Goal: Use online tool/utility: Use online tool/utility

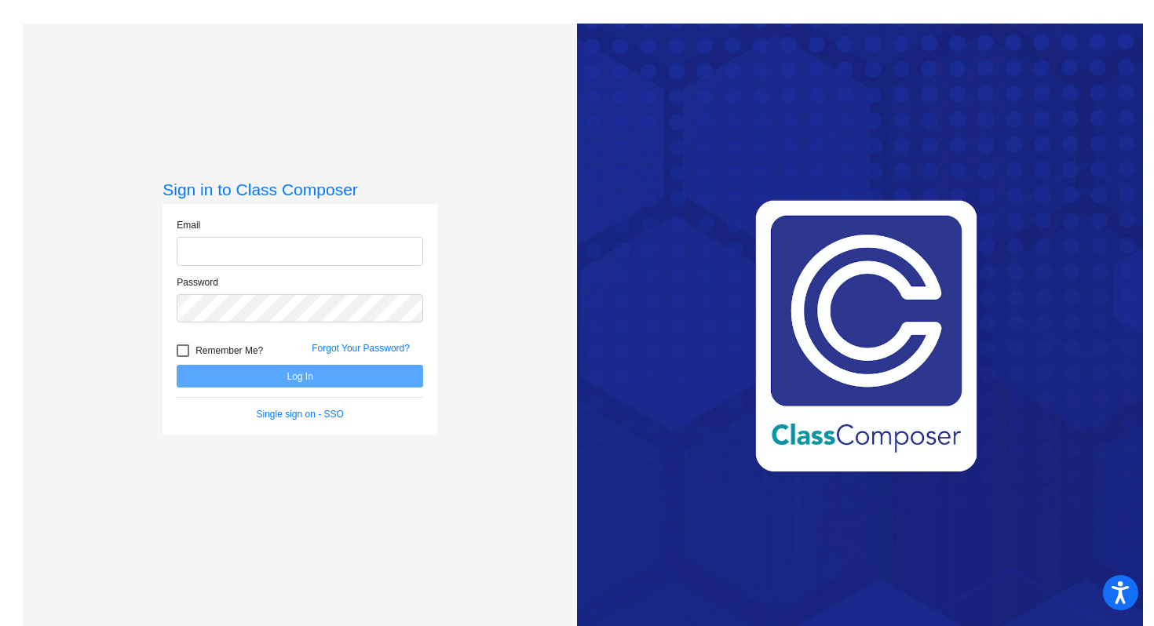
type input "[EMAIL_ADDRESS][DOMAIN_NAME]"
click at [298, 379] on button "Log In" at bounding box center [300, 376] width 246 height 23
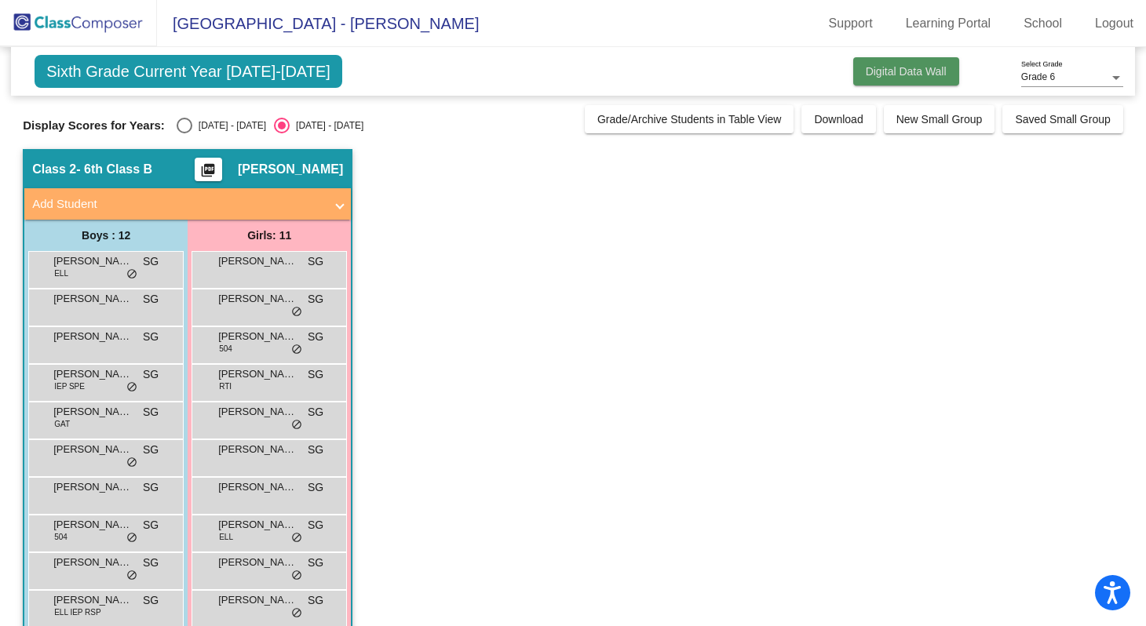
click at [903, 83] on button "Digital Data Wall" at bounding box center [906, 71] width 106 height 28
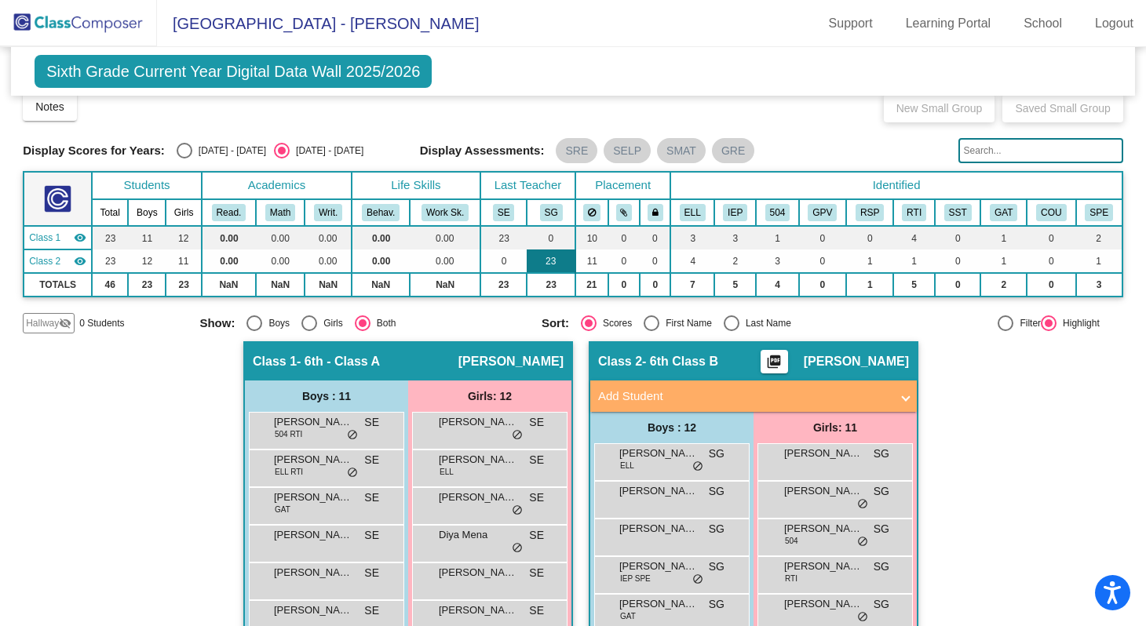
scroll to position [12, 0]
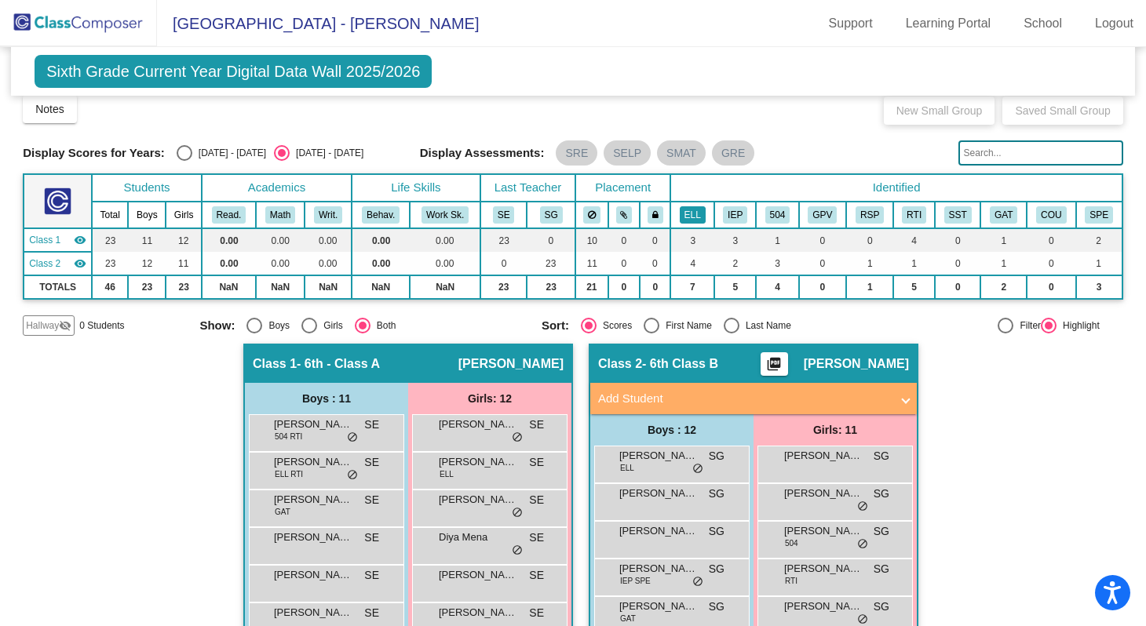
click at [692, 214] on button "ELL" at bounding box center [693, 214] width 26 height 17
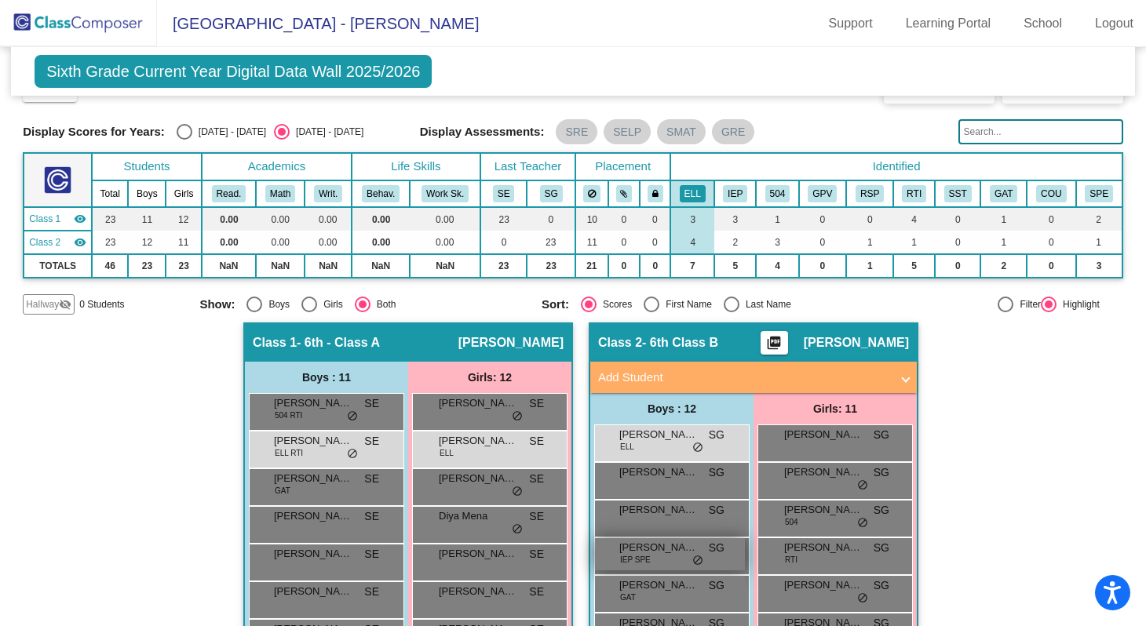
scroll to position [9, 0]
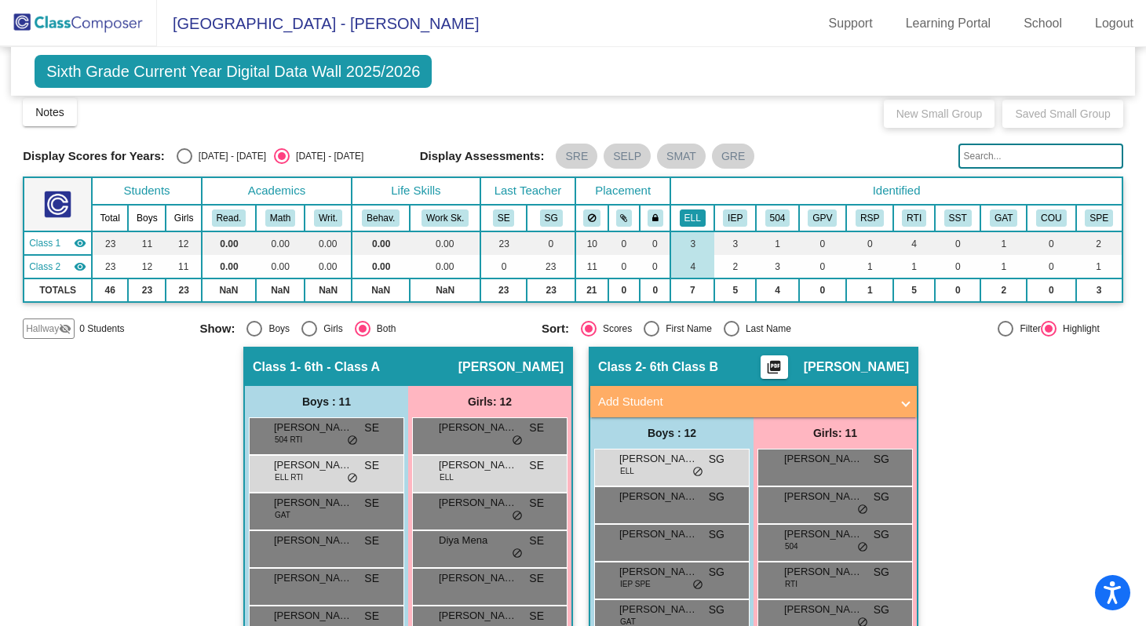
click at [692, 214] on button "ELL" at bounding box center [693, 218] width 26 height 17
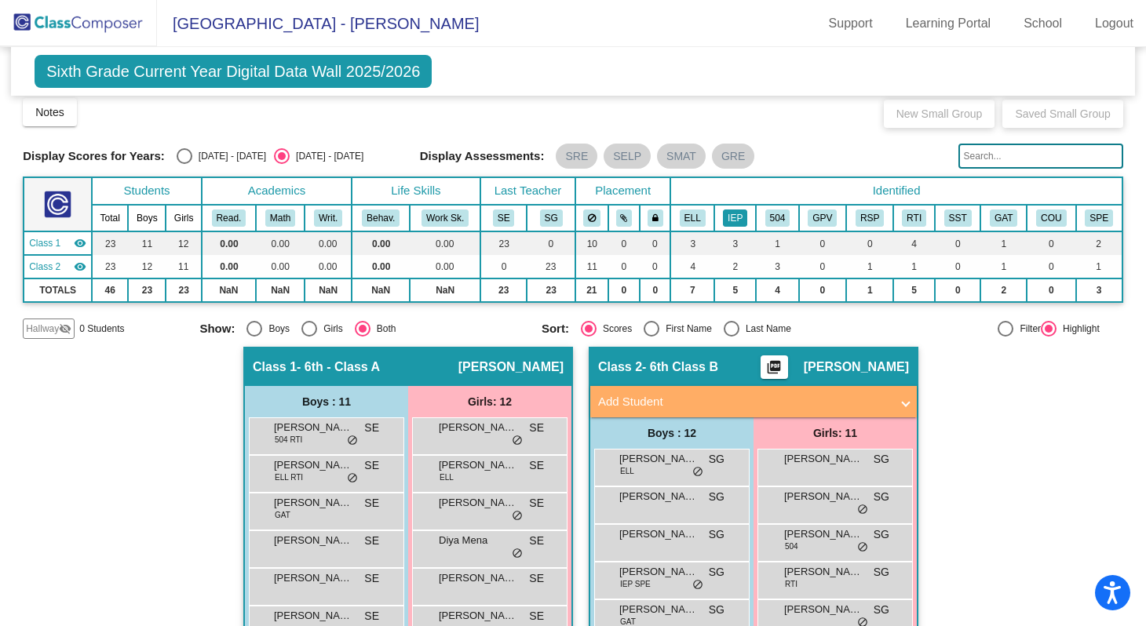
click at [742, 220] on button "IEP" at bounding box center [735, 218] width 24 height 17
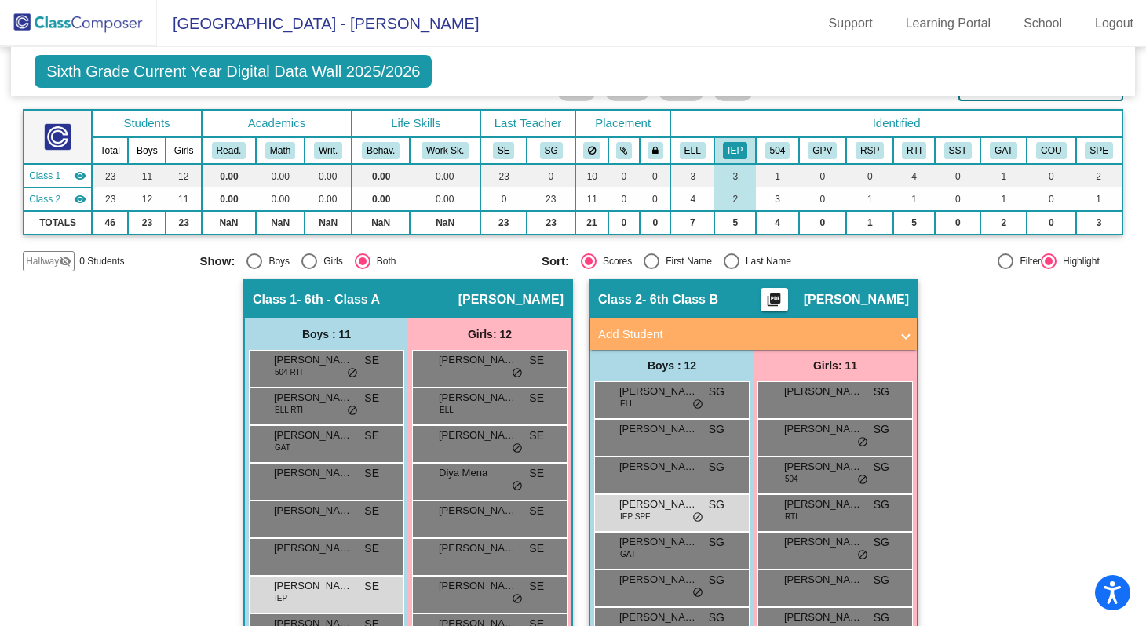
scroll to position [0, 0]
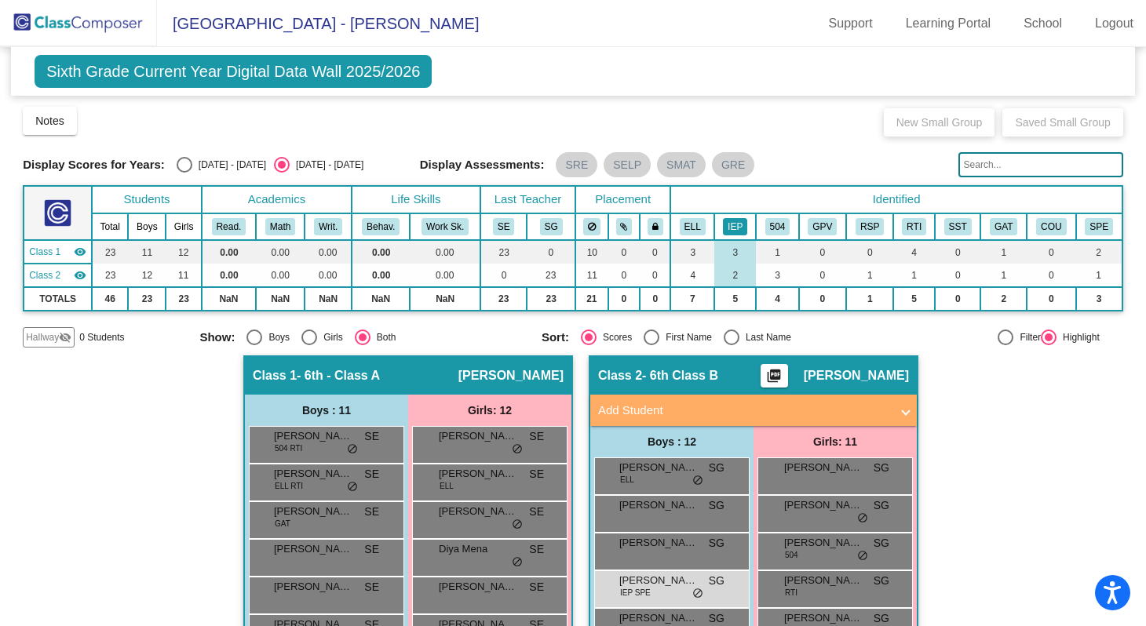
click at [729, 227] on button "IEP" at bounding box center [735, 226] width 24 height 17
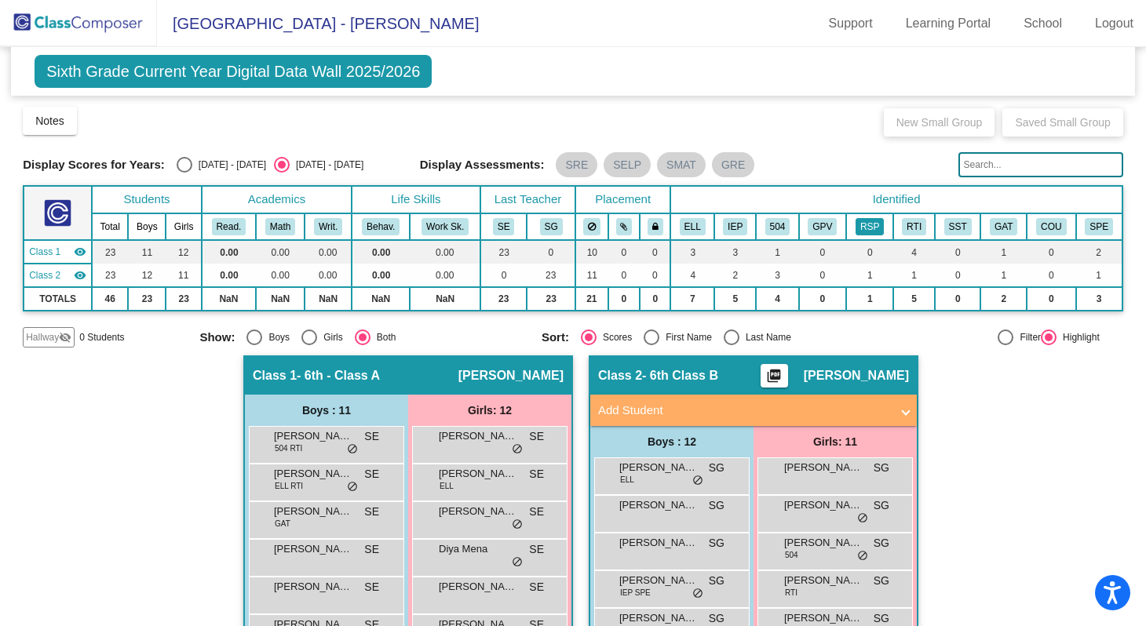
click at [871, 232] on button "RSP" at bounding box center [870, 226] width 28 height 17
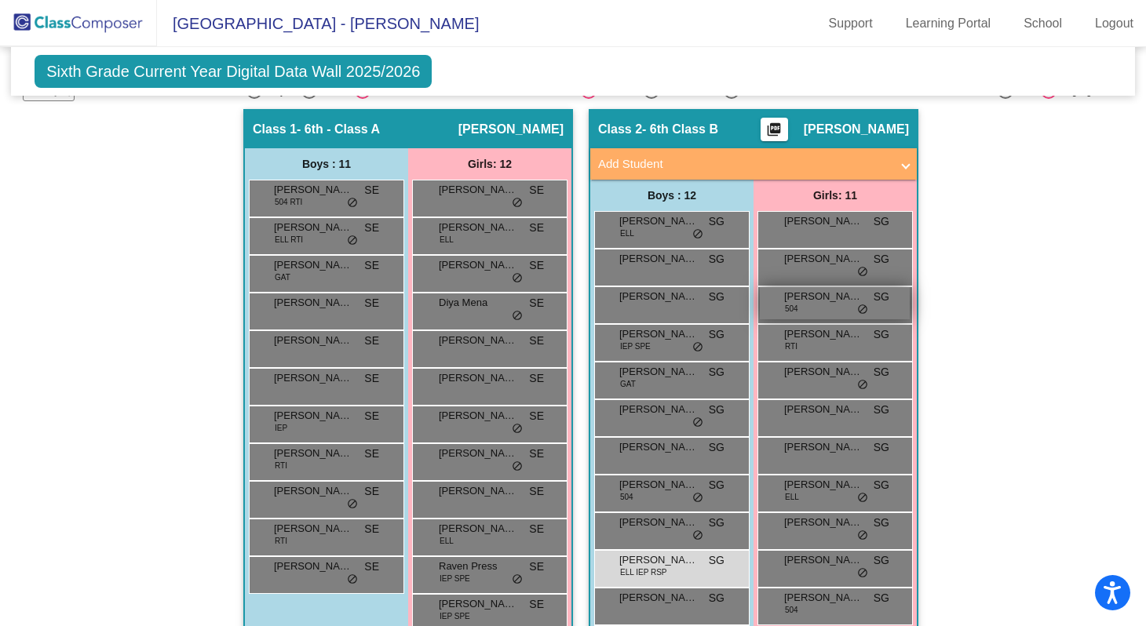
scroll to position [96, 0]
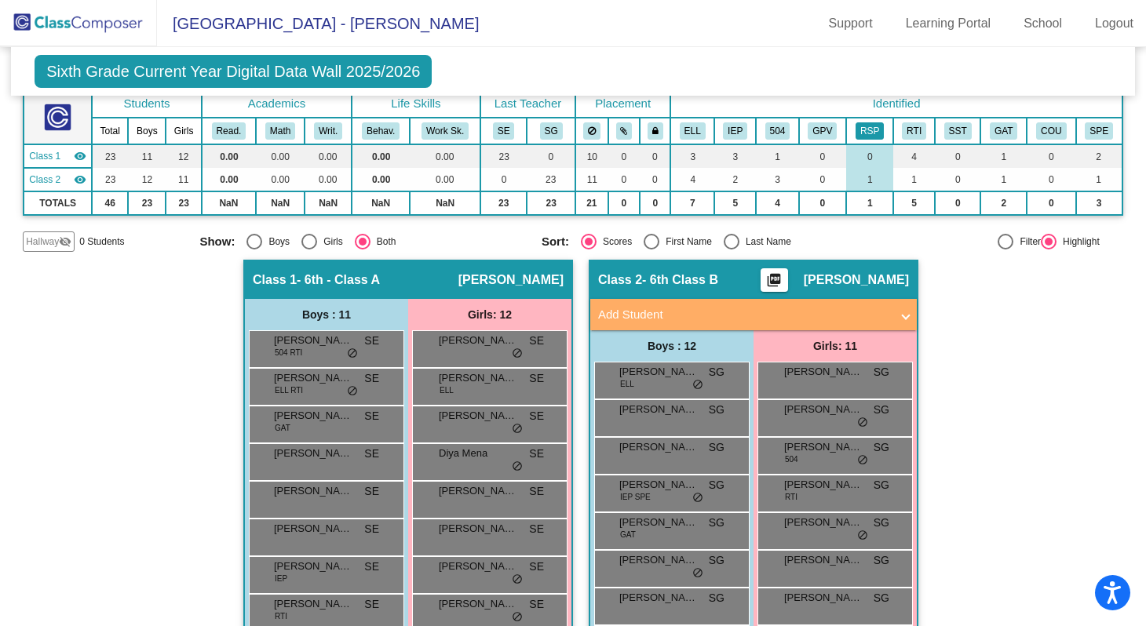
click at [861, 123] on button "RSP" at bounding box center [870, 130] width 28 height 17
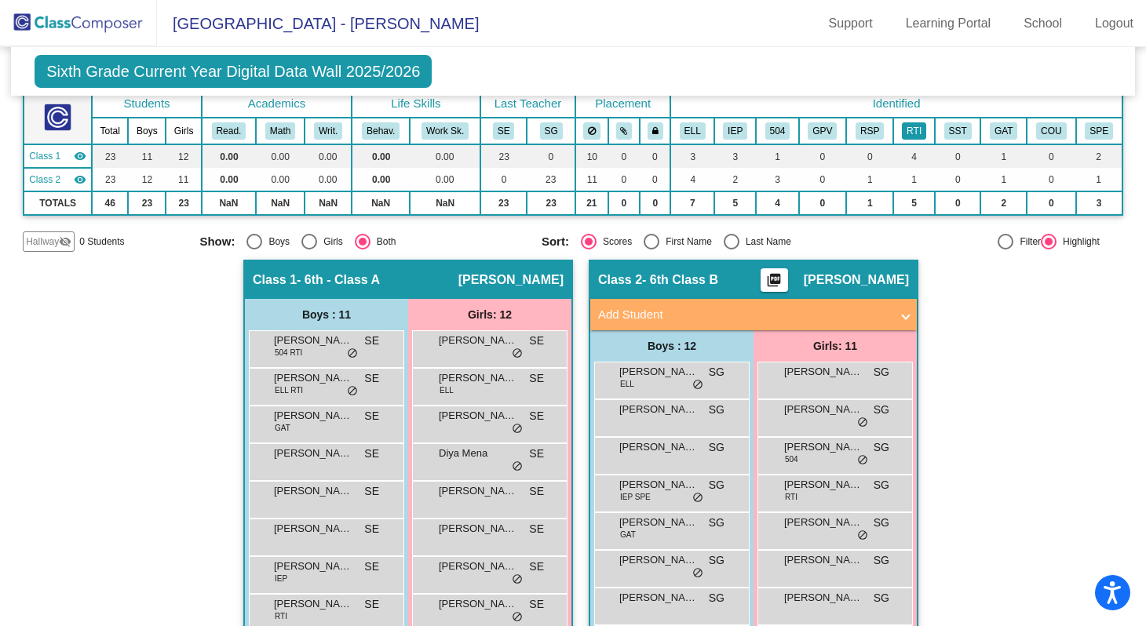
click at [908, 133] on button "RTI" at bounding box center [914, 130] width 24 height 17
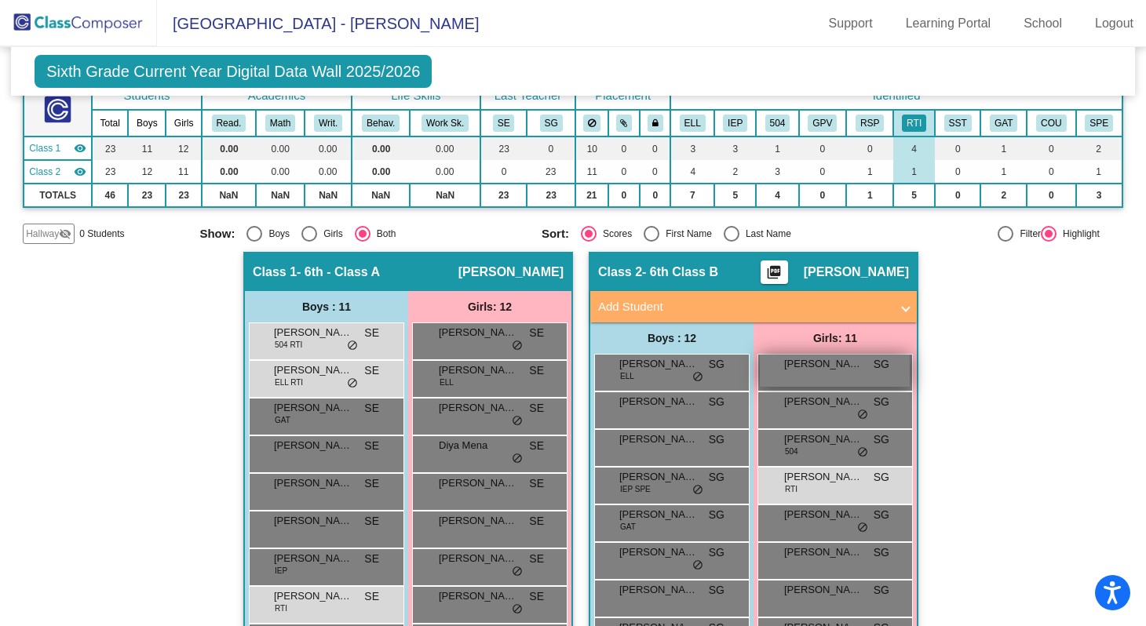
scroll to position [100, 0]
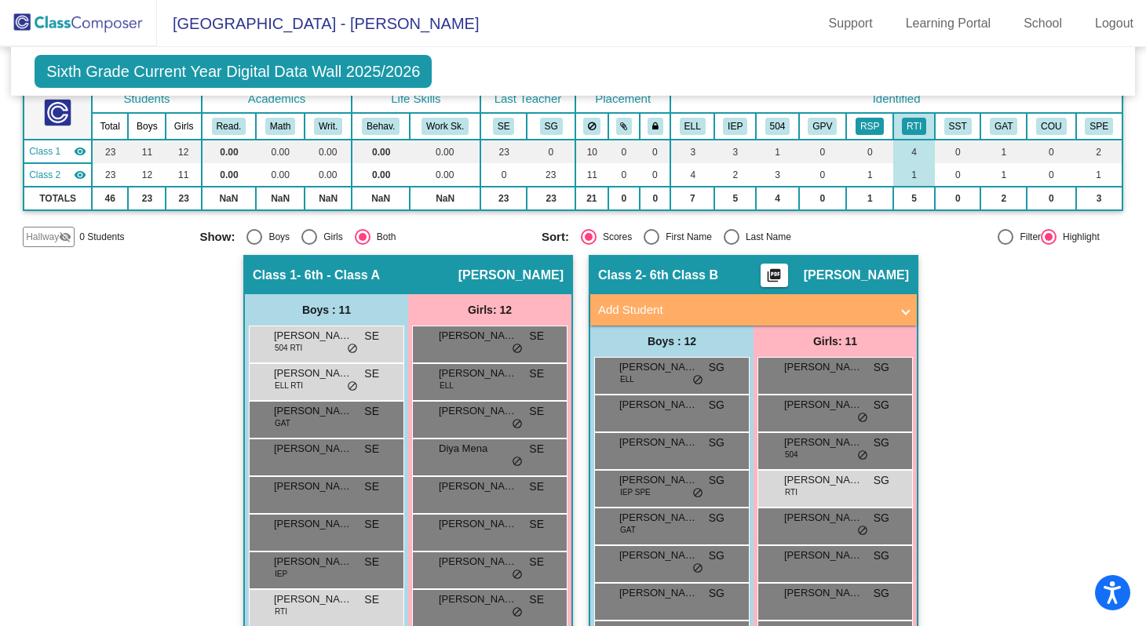
click at [867, 123] on button "RSP" at bounding box center [870, 126] width 28 height 17
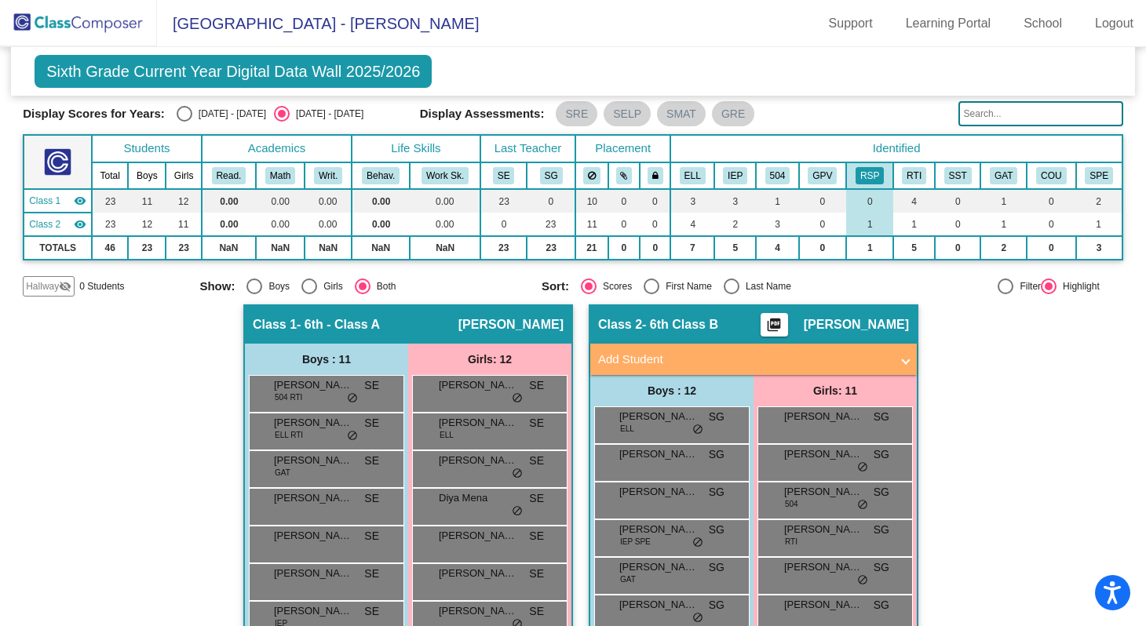
scroll to position [31, 0]
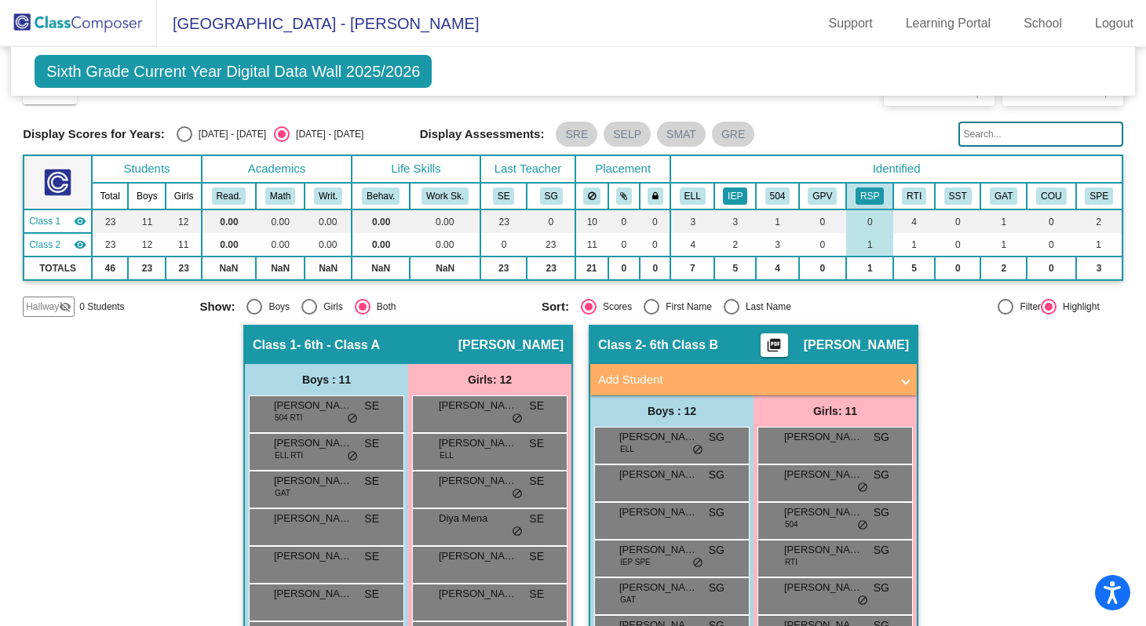
click at [723, 191] on button "IEP" at bounding box center [735, 196] width 24 height 17
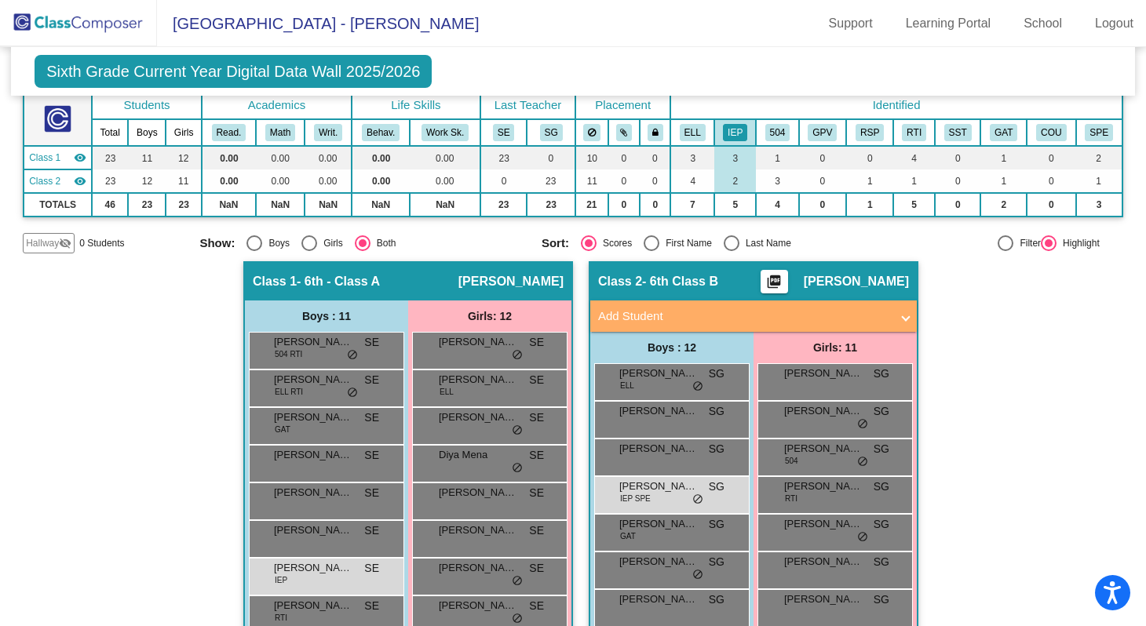
scroll to position [91, 0]
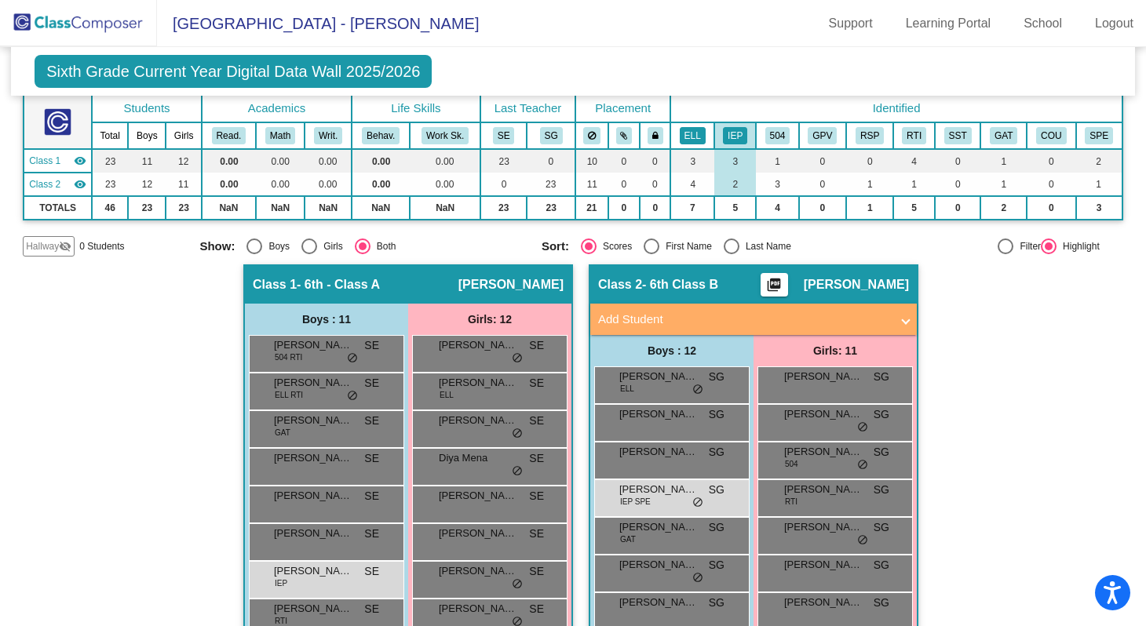
click at [688, 140] on button "ELL" at bounding box center [693, 135] width 26 height 17
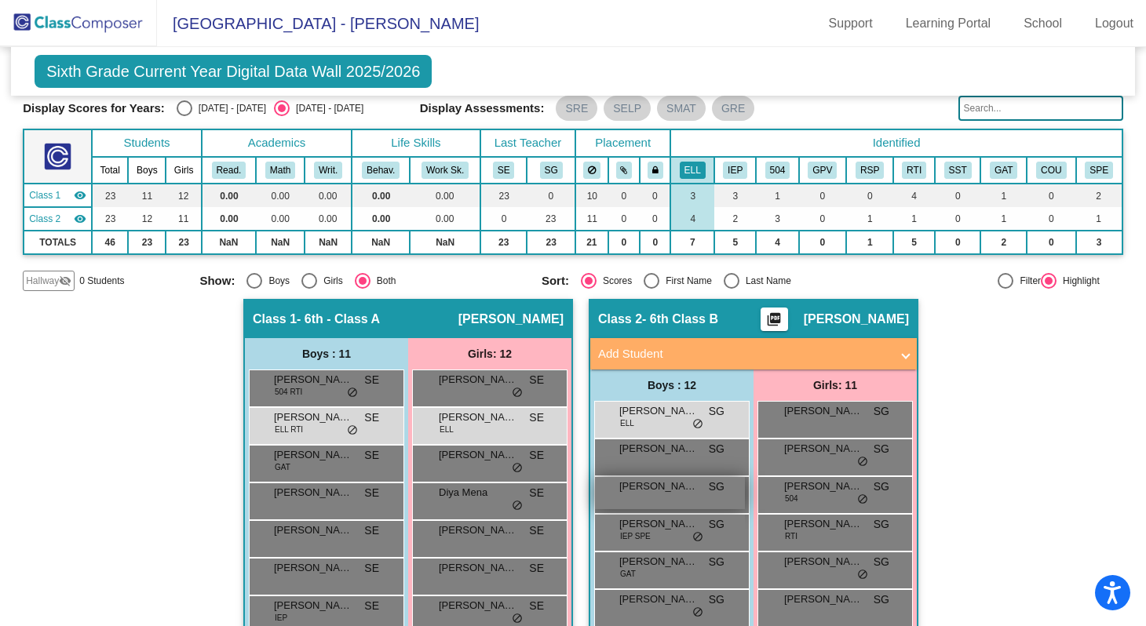
scroll to position [0, 0]
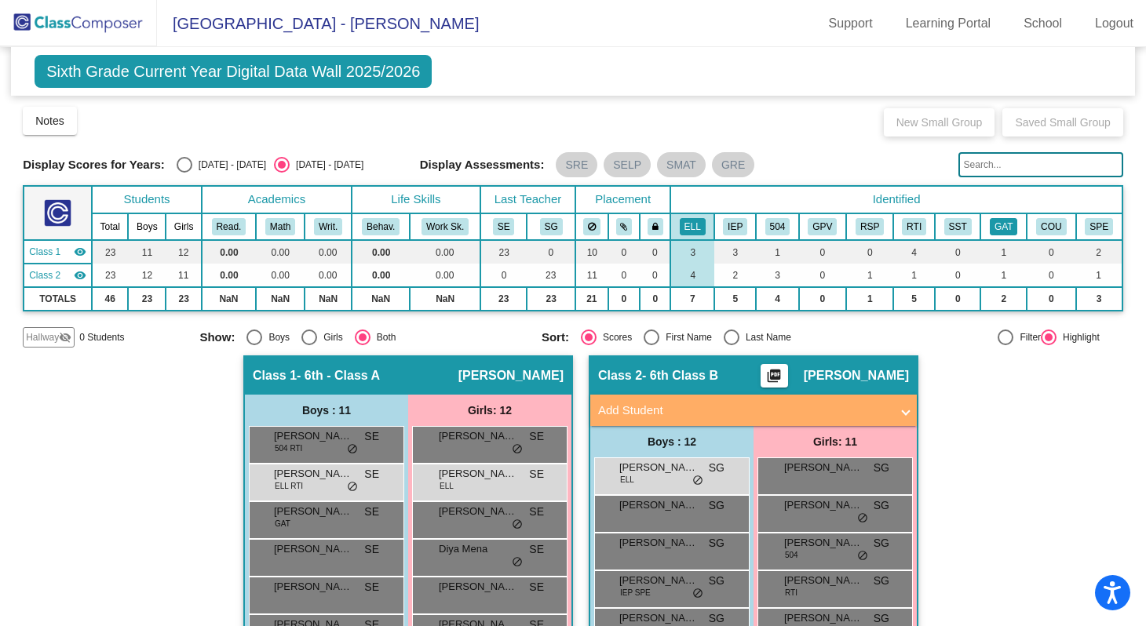
click at [999, 228] on button "GAT" at bounding box center [1003, 226] width 27 height 17
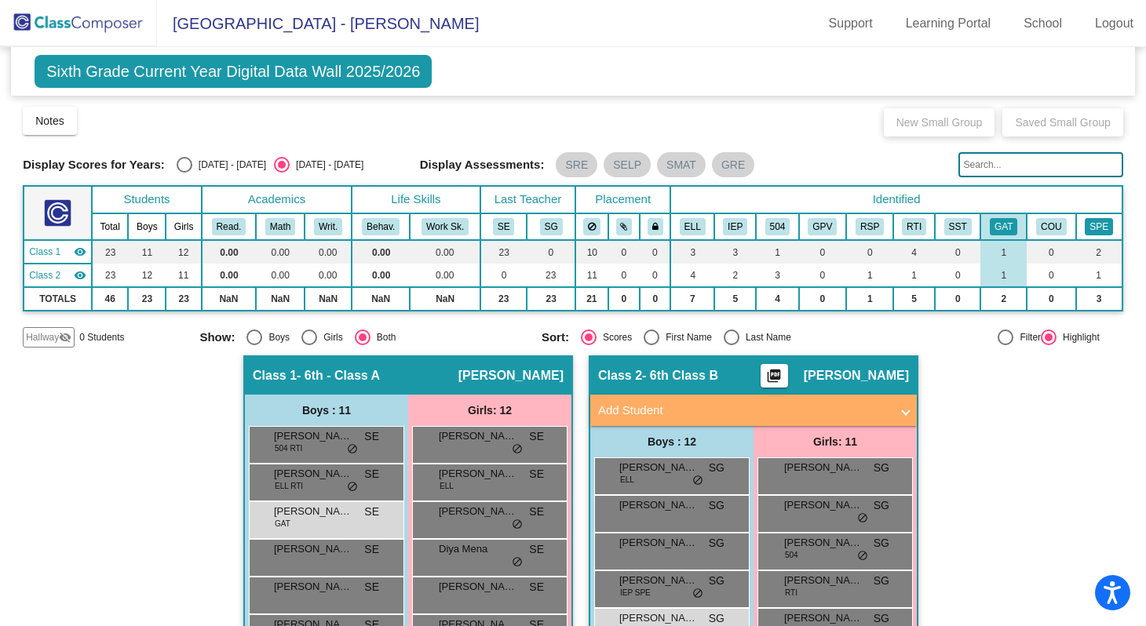
click at [1100, 218] on button "SPE" at bounding box center [1099, 226] width 28 height 17
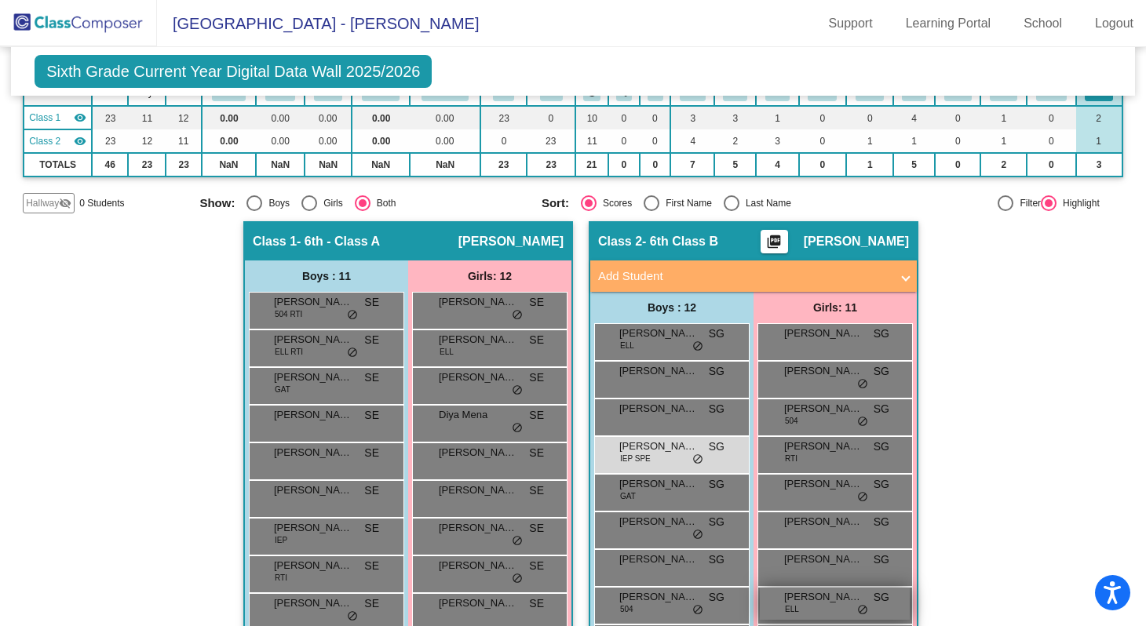
scroll to position [55, 0]
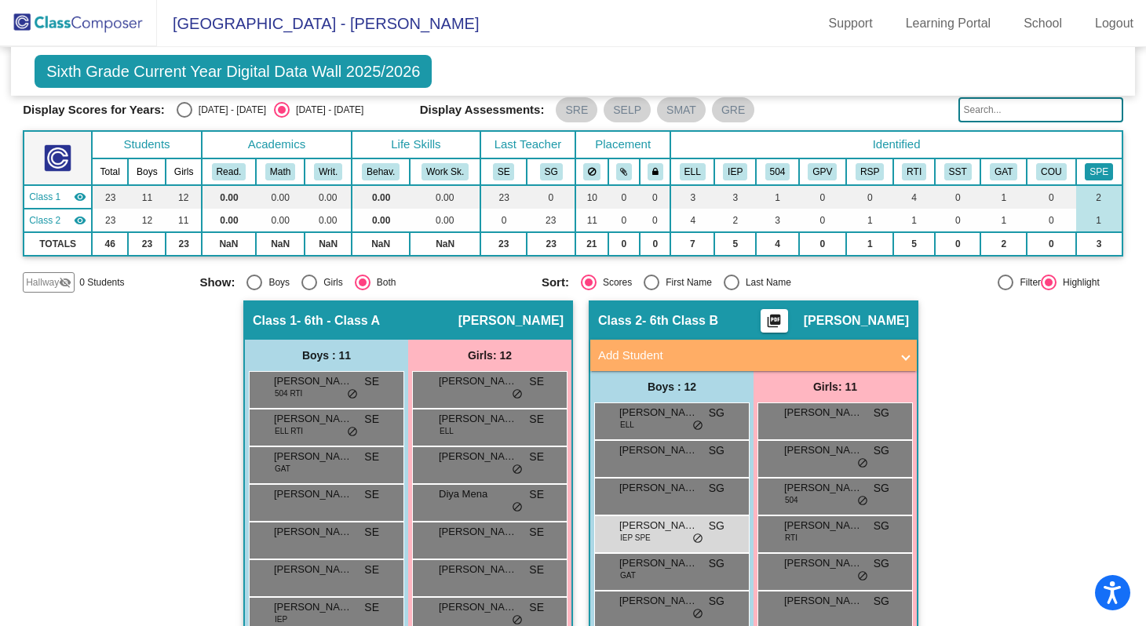
click at [1086, 165] on button "SPE" at bounding box center [1099, 171] width 28 height 17
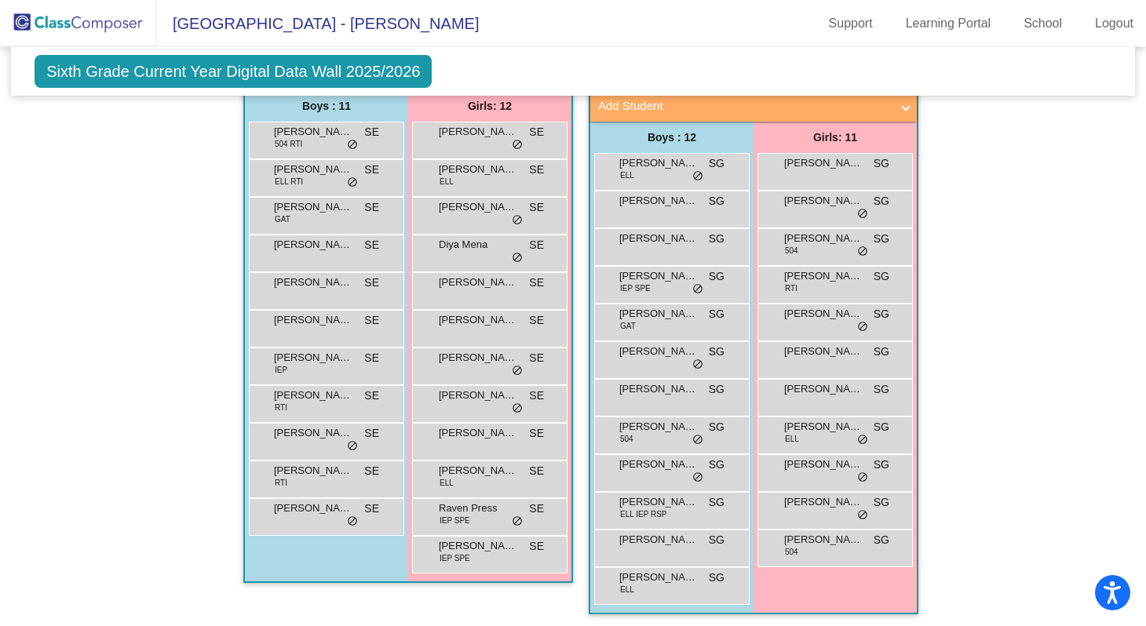
scroll to position [308, 0]
